Goal: Information Seeking & Learning: Find specific fact

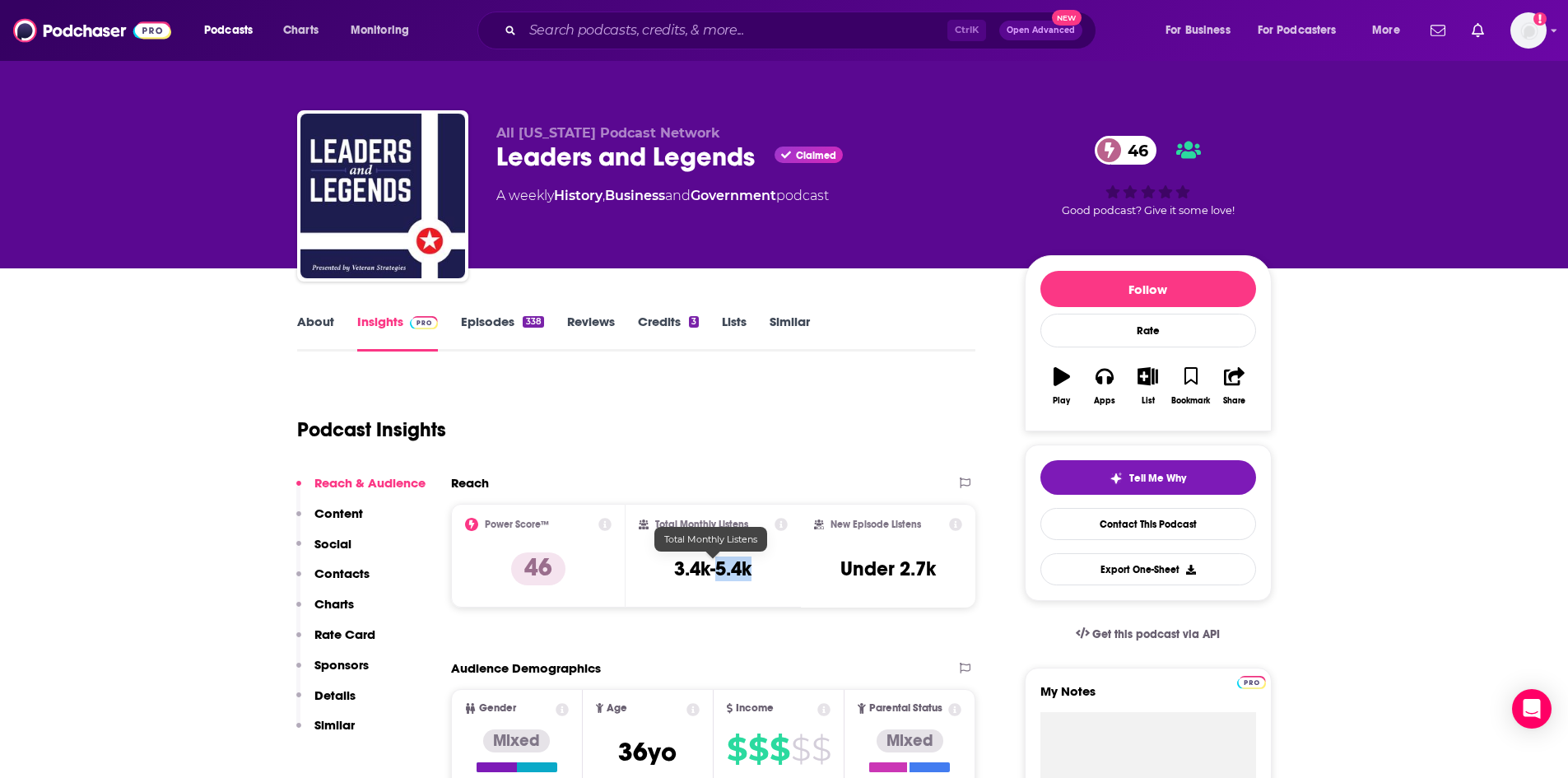
drag, startPoint x: 753, startPoint y: 571, endPoint x: 720, endPoint y: 568, distance: 33.1
click at [720, 568] on div "Total Monthly Listens 3.4k-5.4k" at bounding box center [713, 556] width 149 height 76
copy h3 "5.4k"
click at [311, 324] on link "About" at bounding box center [315, 332] width 37 height 38
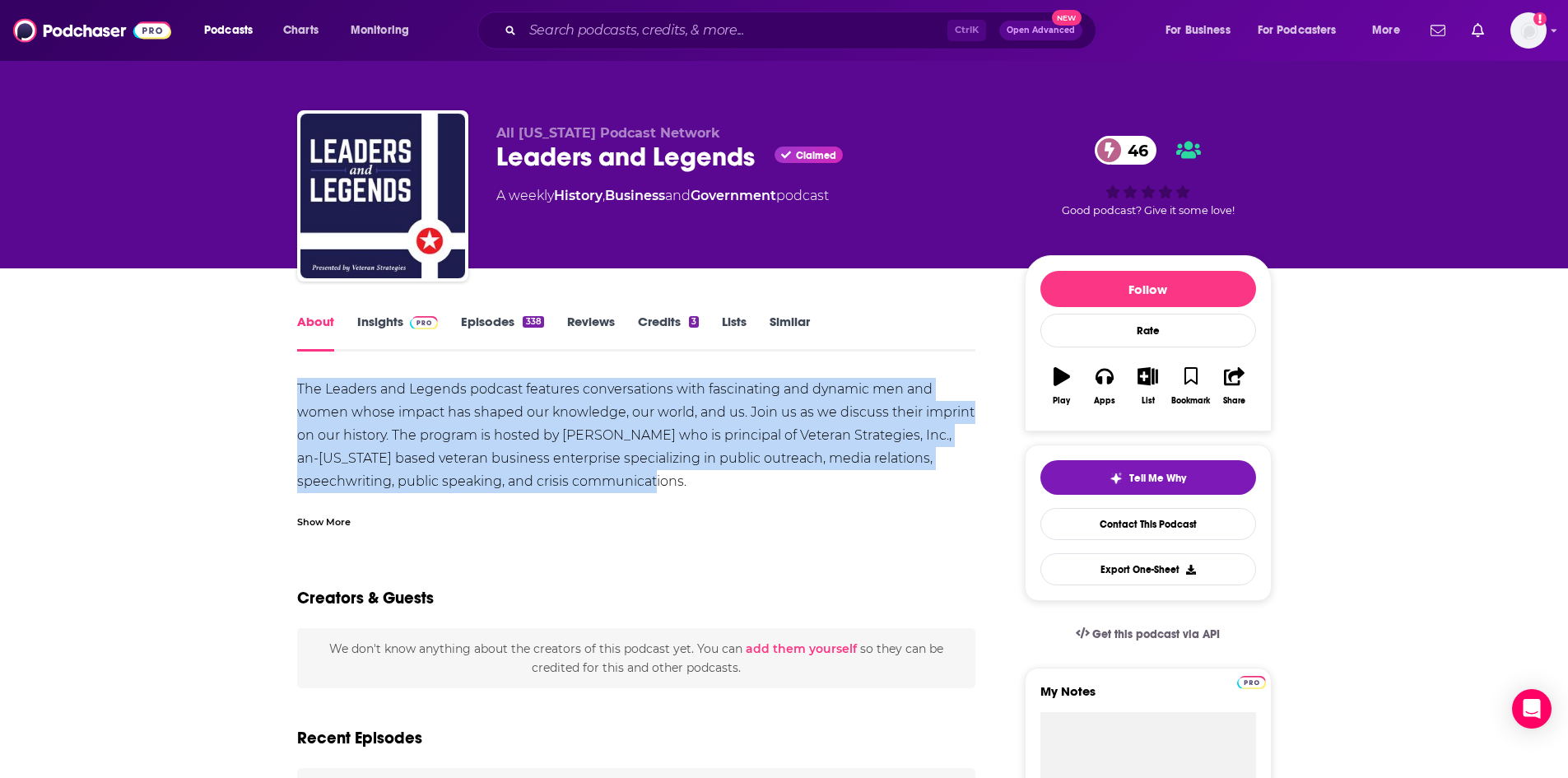
drag, startPoint x: 294, startPoint y: 384, endPoint x: 740, endPoint y: 485, distance: 457.3
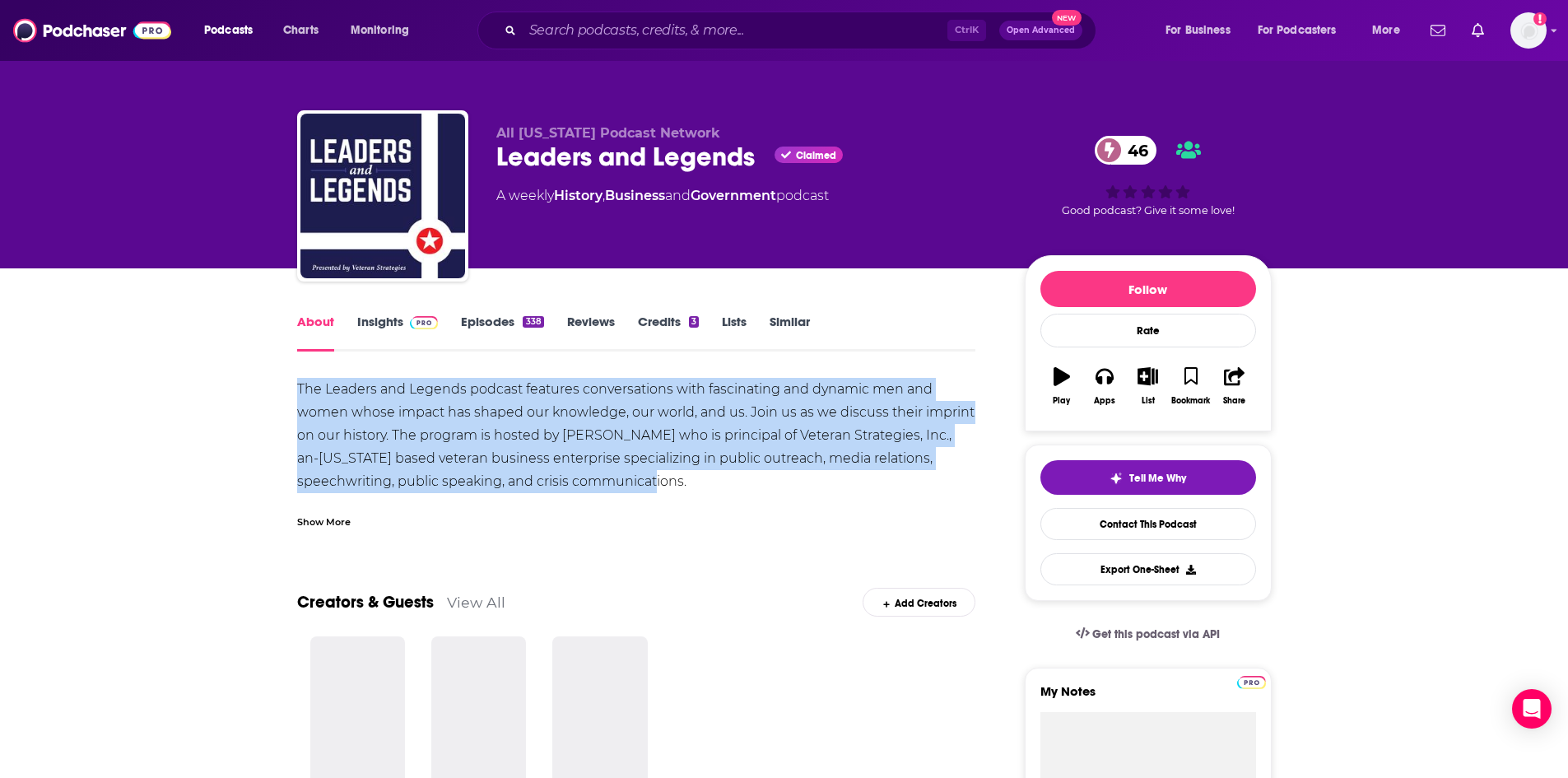
copy div "The Leaders and Legends podcast features conversations with fascinating and dyn…"
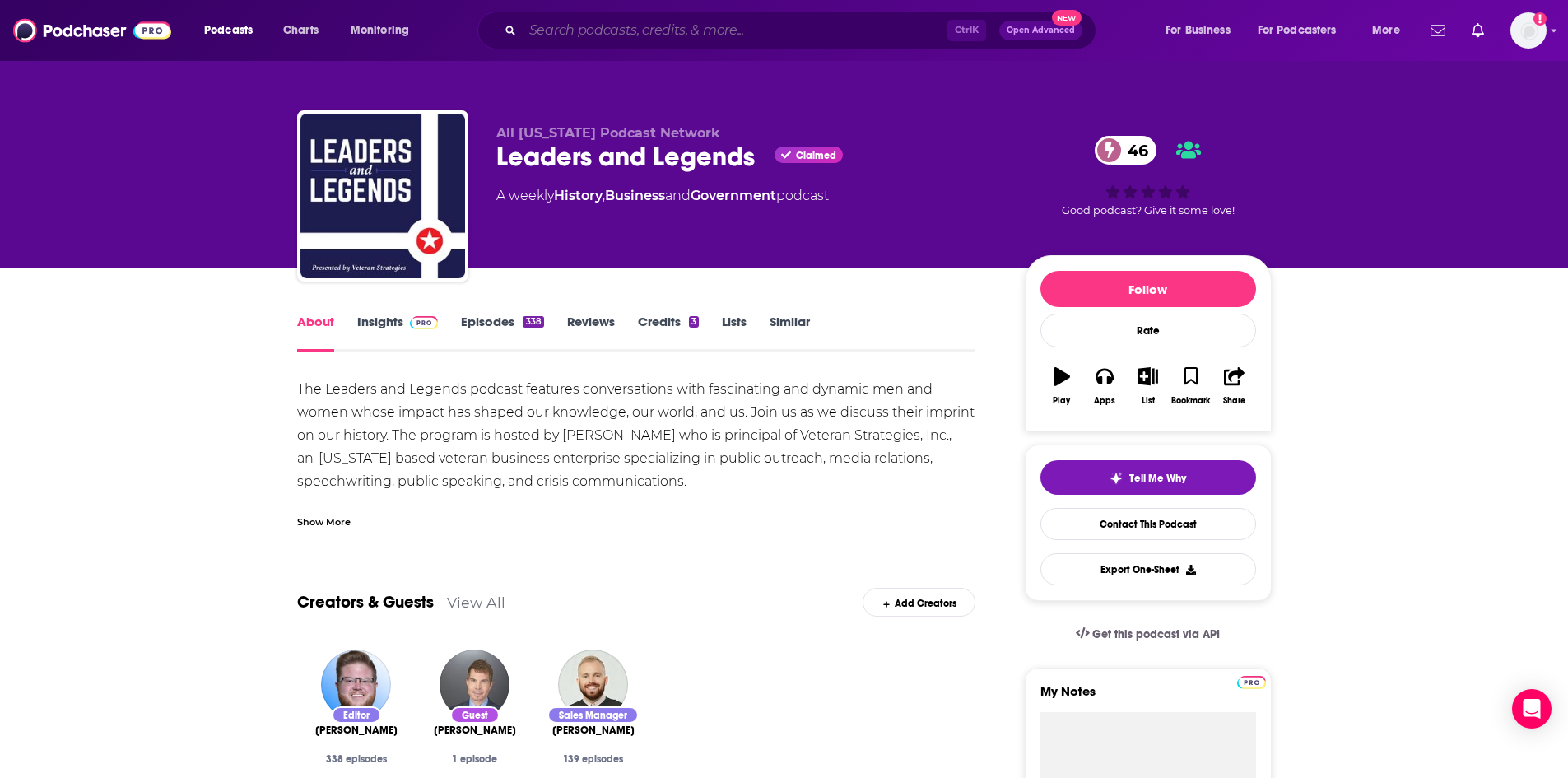
click at [551, 36] on input "Search podcasts, credits, & more..." at bounding box center [735, 31] width 425 height 26
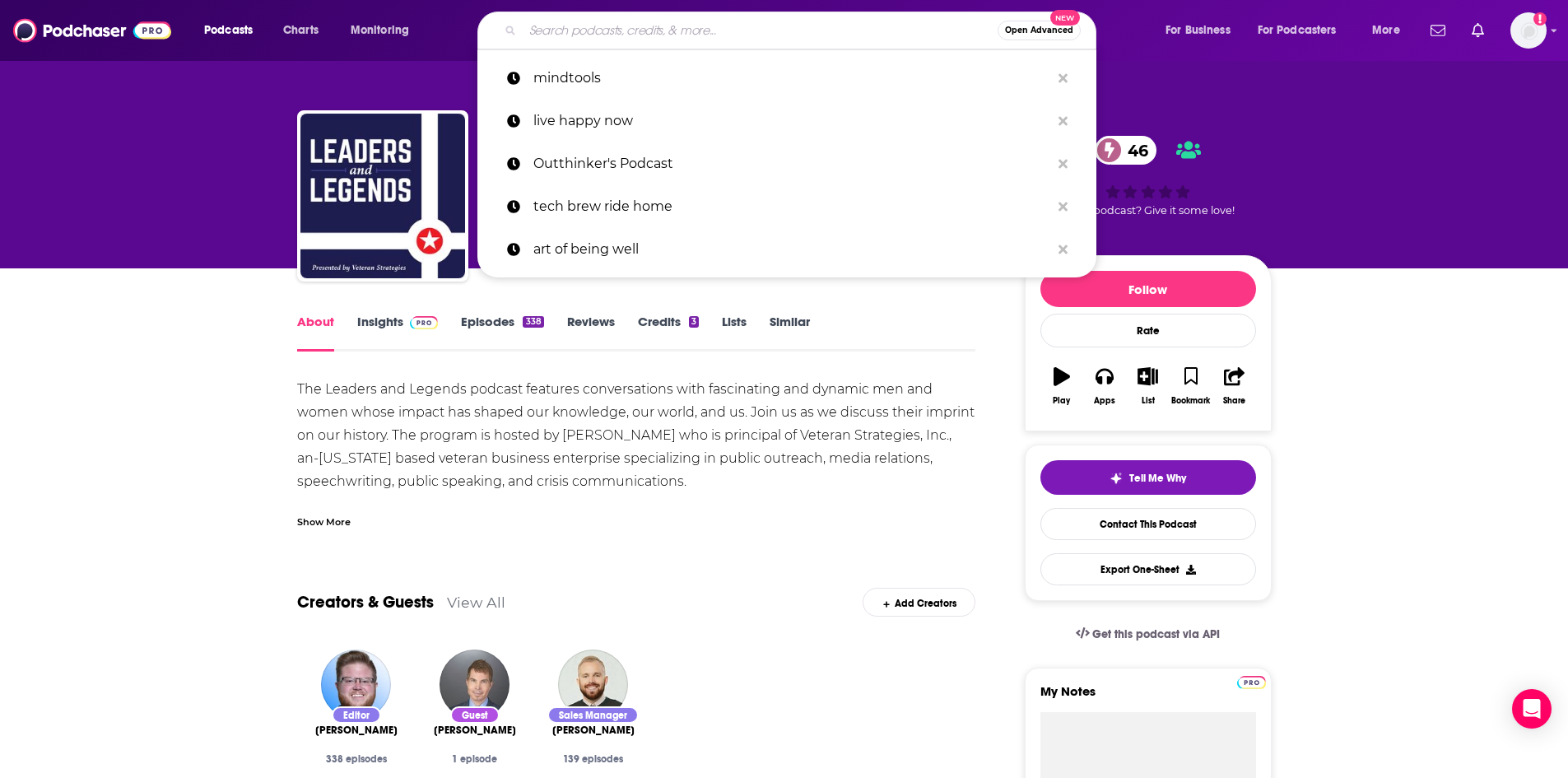
paste input "Legends N Leaders"
type input "Legends N Leaders"
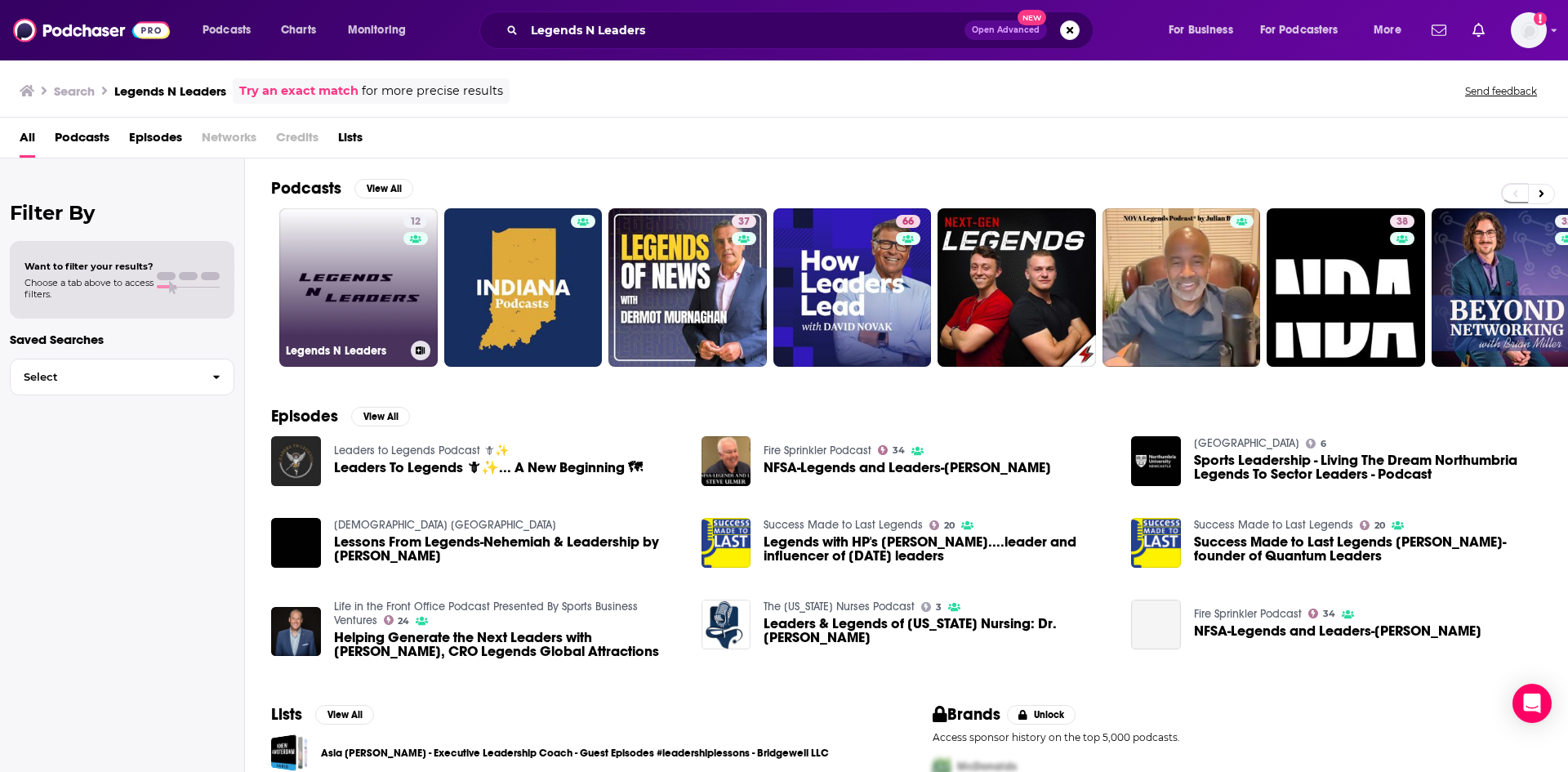
click at [316, 296] on link "12 Legends N Leaders" at bounding box center [358, 287] width 158 height 158
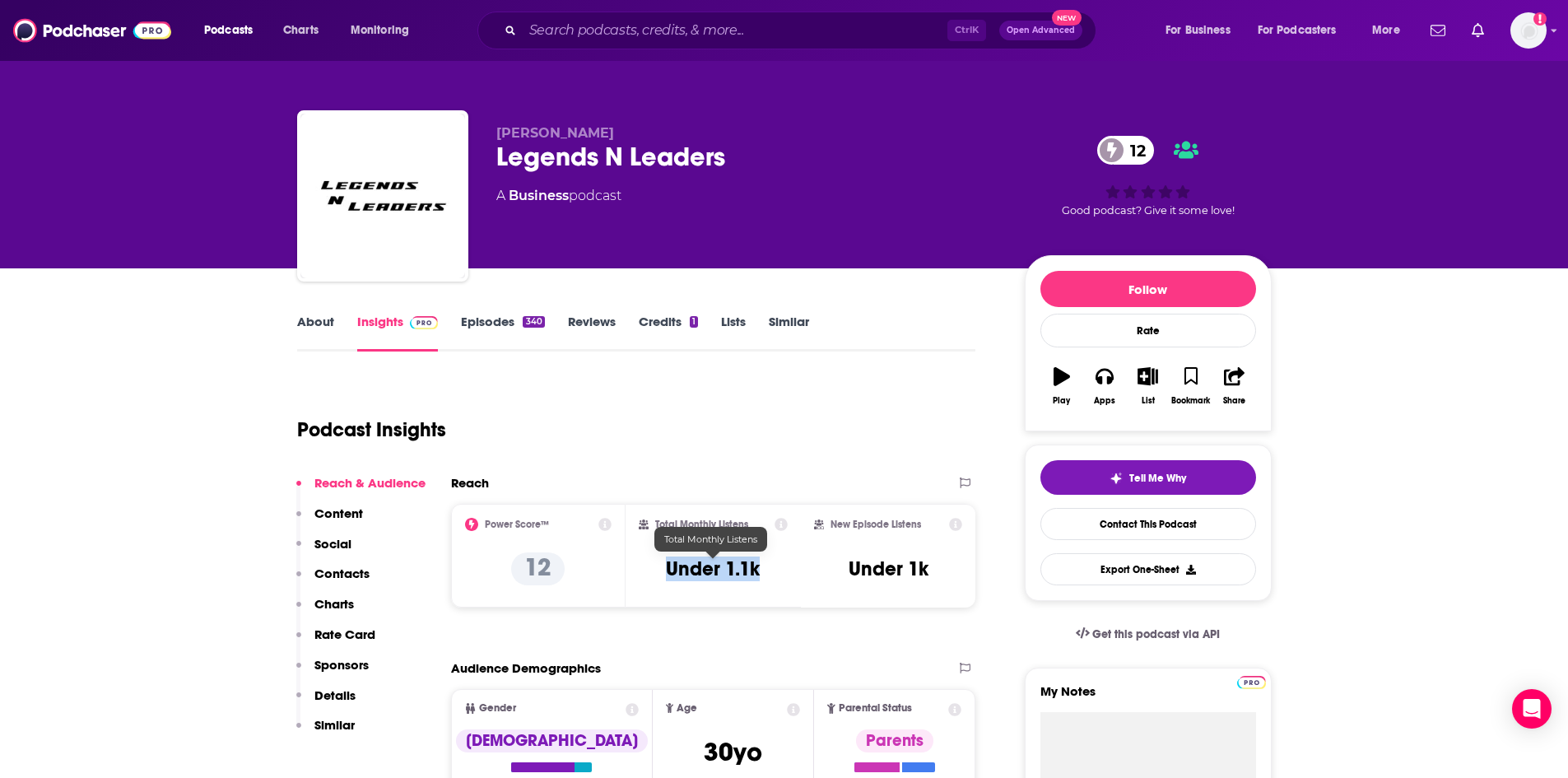
drag, startPoint x: 762, startPoint y: 569, endPoint x: 658, endPoint y: 566, distance: 104.0
click at [658, 566] on div "Total Monthly Listens Under 1.1k" at bounding box center [713, 556] width 149 height 76
copy h3 "Under 1.1k"
click at [313, 322] on link "About" at bounding box center [315, 332] width 37 height 38
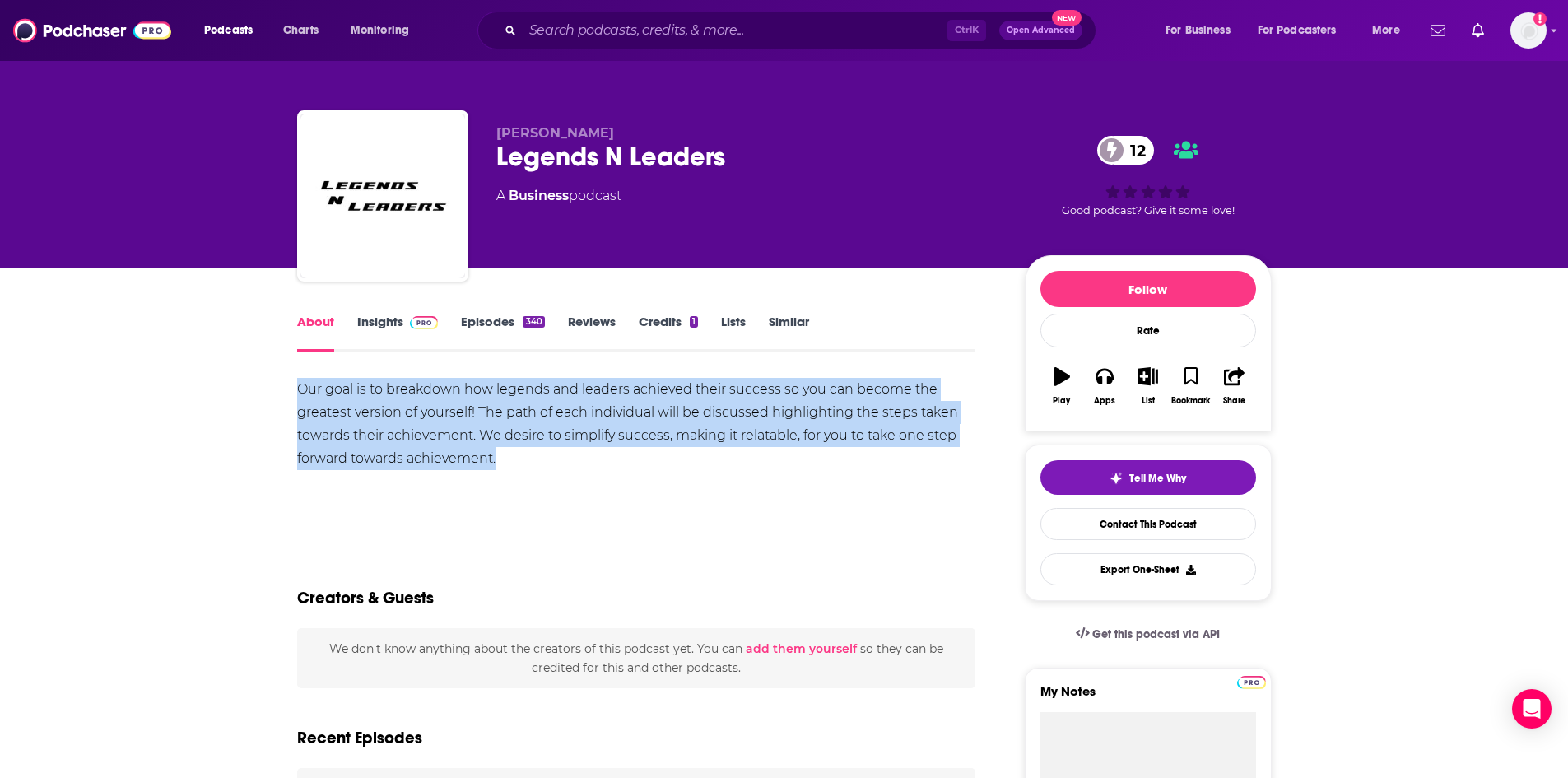
drag, startPoint x: 295, startPoint y: 390, endPoint x: 510, endPoint y: 461, distance: 226.4
copy div "Our goal is to breakdown how legends and leaders achieved their success so you …"
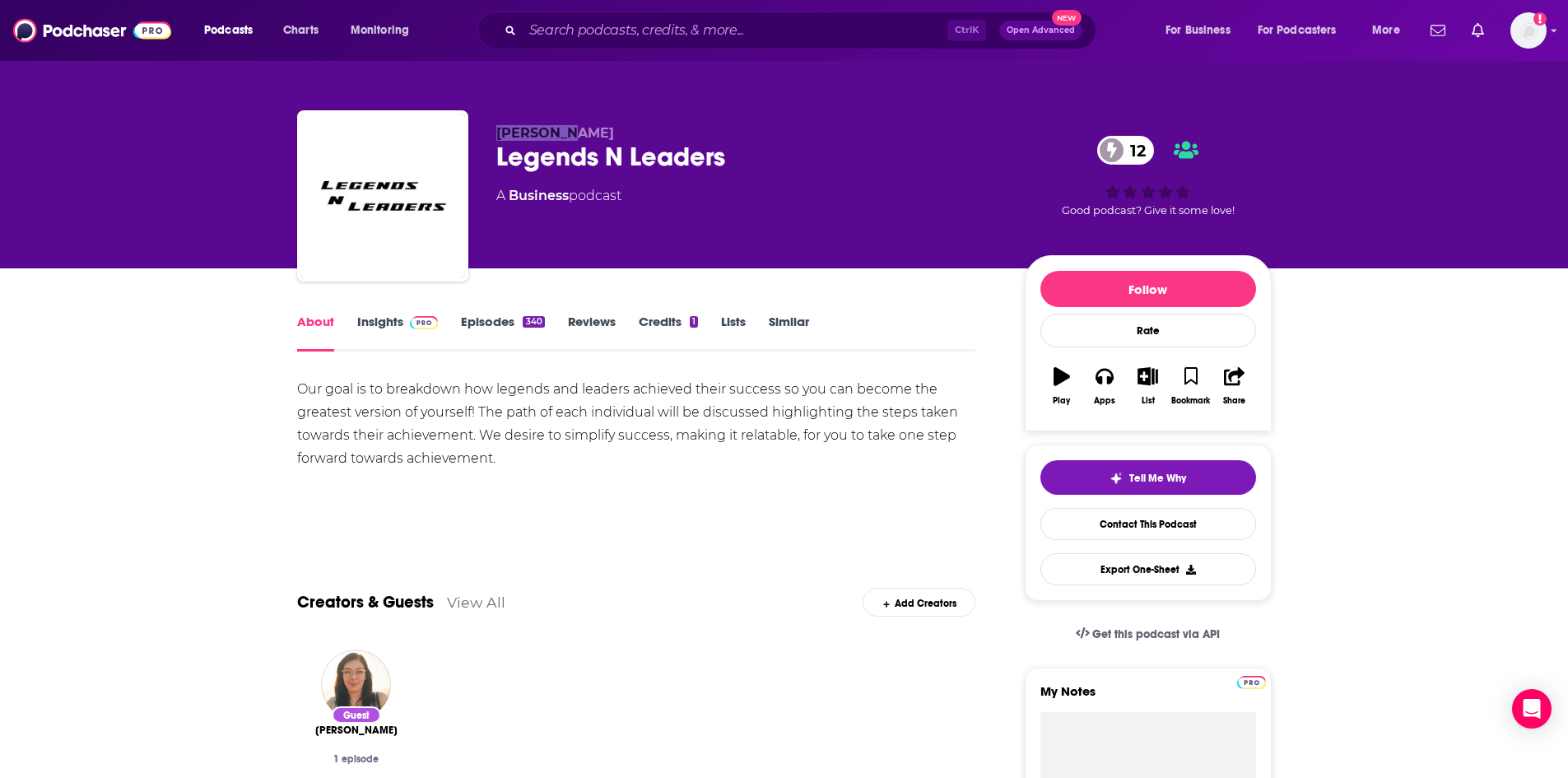
drag, startPoint x: 493, startPoint y: 129, endPoint x: 576, endPoint y: 132, distance: 83.1
click at [576, 132] on div "[PERSON_NAME] Legends N Leaders 12 A Business podcast 12 Good podcast? Give it …" at bounding box center [784, 199] width 975 height 178
copy span "[PERSON_NAME]"
